Goal: Task Accomplishment & Management: Manage account settings

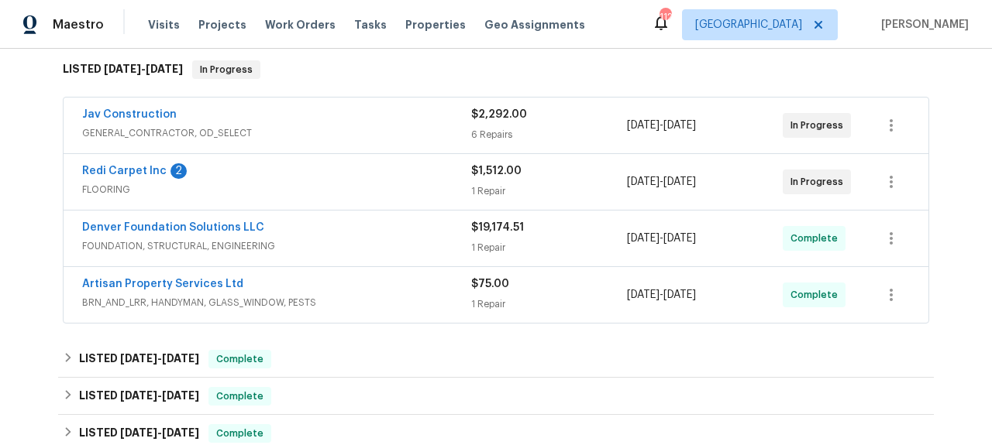
scroll to position [253, 0]
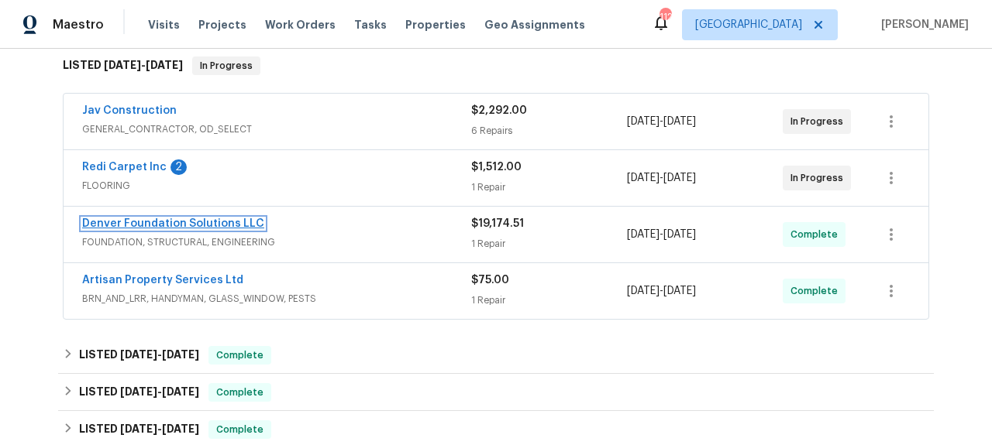
click at [179, 227] on link "Denver Foundation Solutions LLC" at bounding box center [173, 223] width 182 height 11
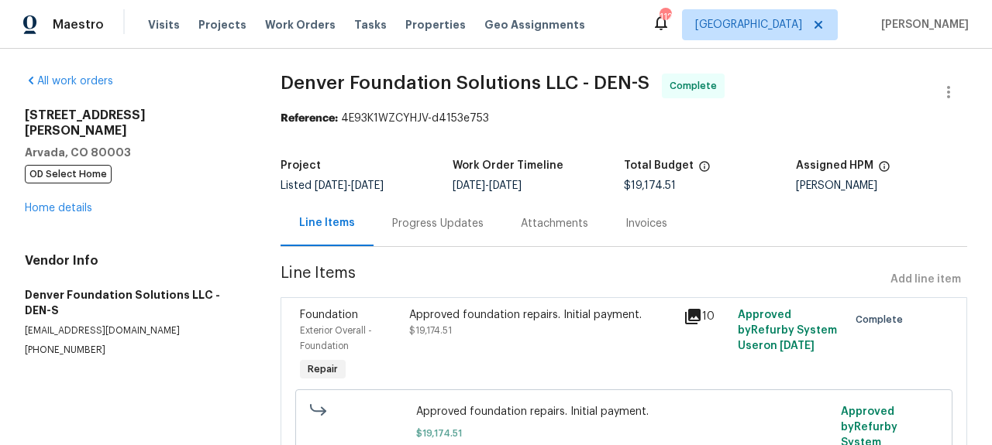
scroll to position [103, 0]
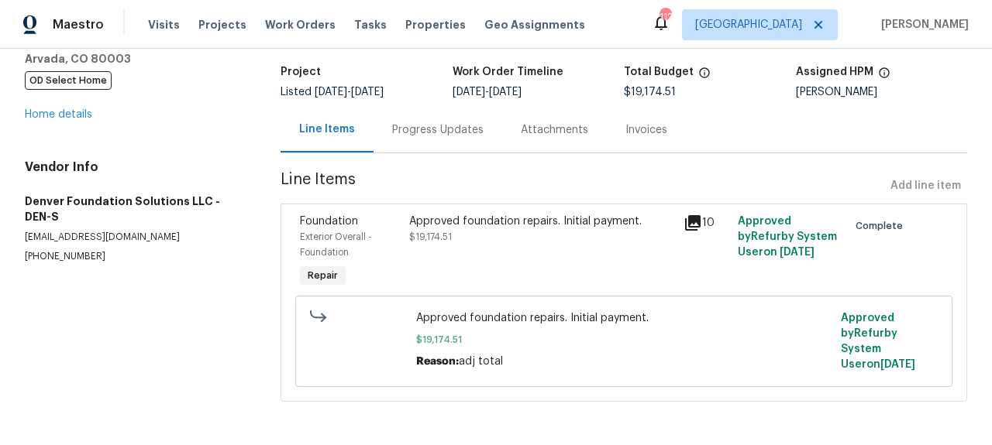
click at [433, 123] on div "Progress Updates" at bounding box center [437, 129] width 91 height 15
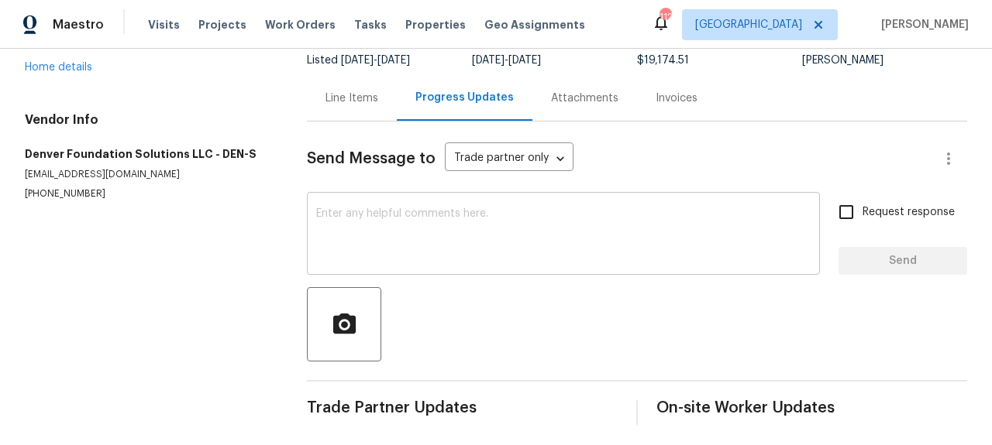
scroll to position [142, 0]
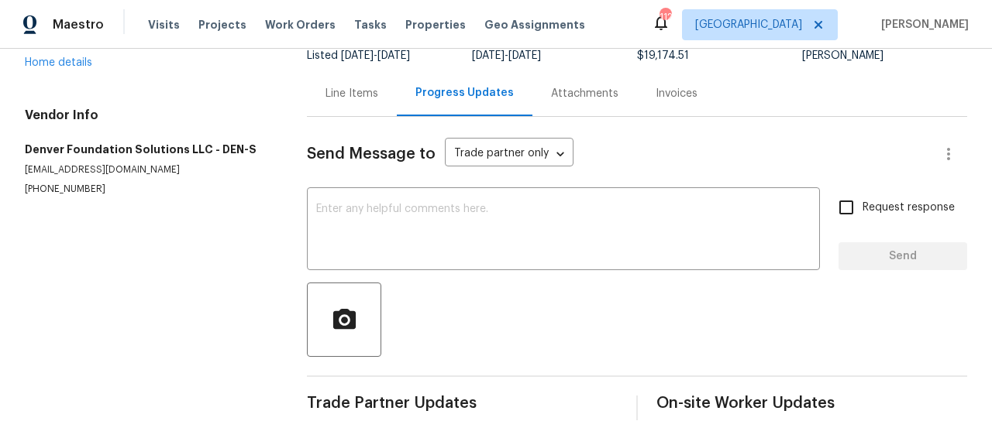
click at [600, 86] on div "Attachments" at bounding box center [584, 93] width 67 height 15
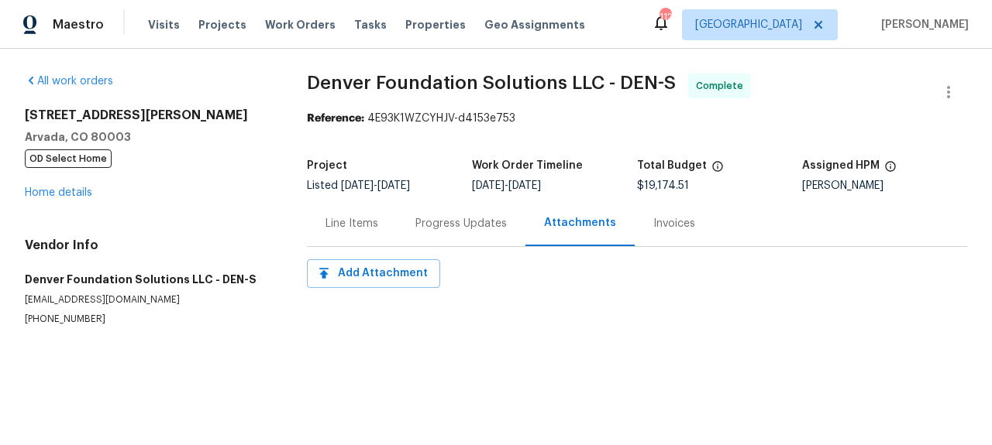
click at [672, 235] on div "Invoices" at bounding box center [673, 224] width 79 height 46
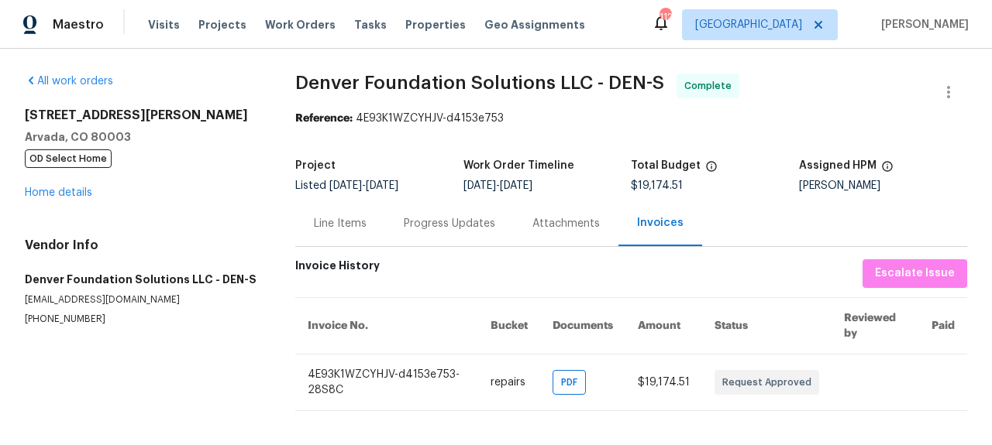
scroll to position [2, 0]
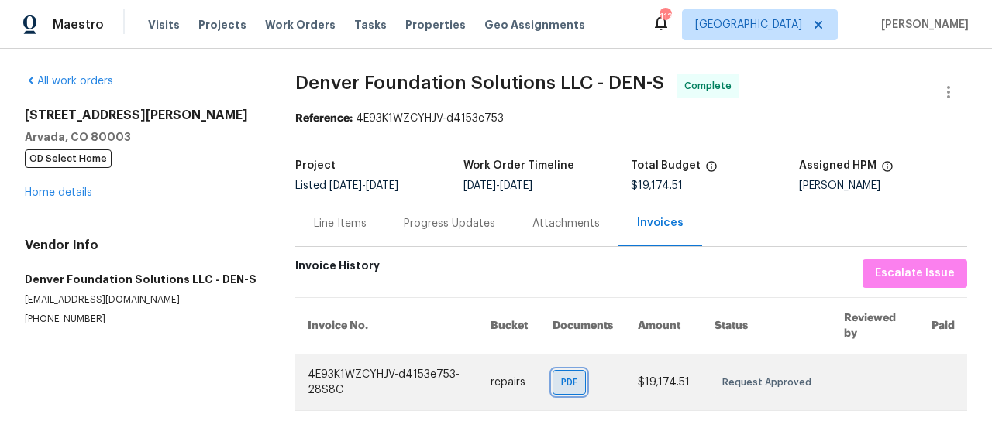
click at [574, 390] on div "PDF" at bounding box center [568, 382] width 33 height 25
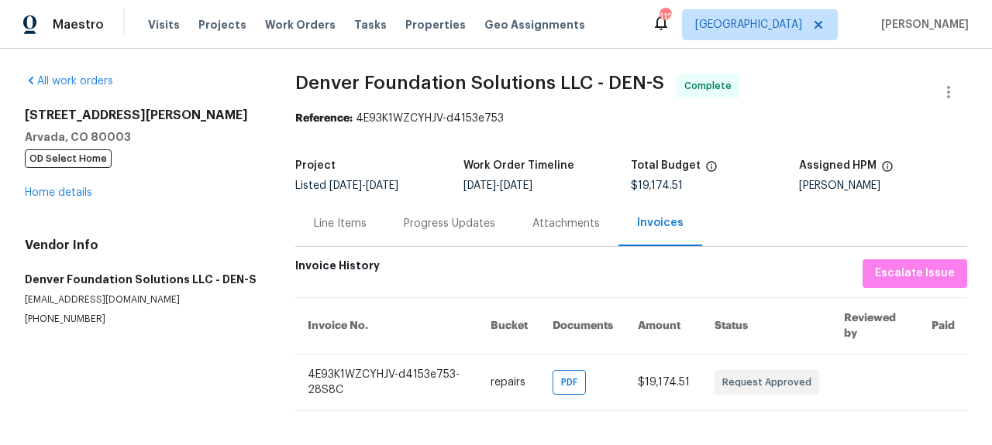
click at [349, 231] on div "Line Items" at bounding box center [340, 224] width 90 height 46
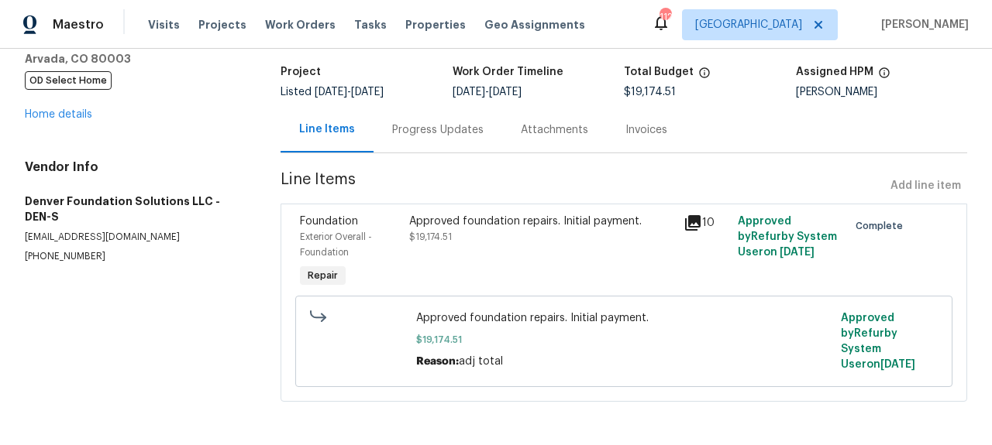
scroll to position [103, 0]
